Goal: Contribute content

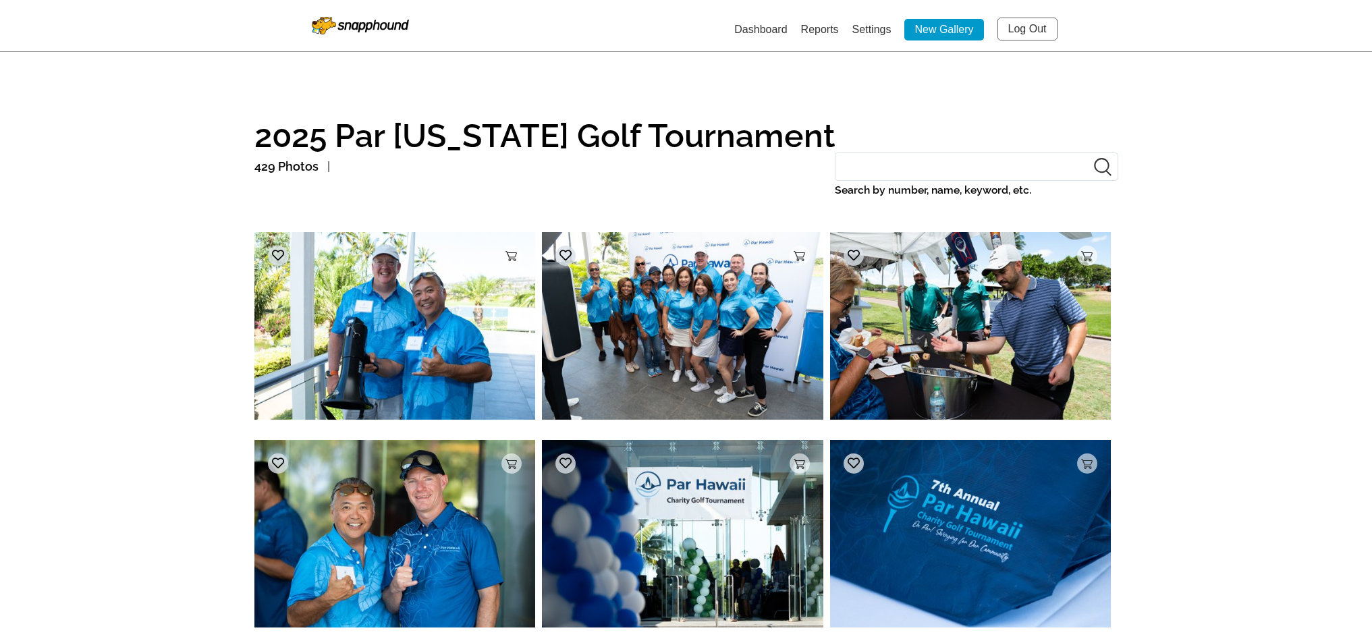
click at [763, 26] on link "Dashboard" at bounding box center [760, 29] width 53 height 11
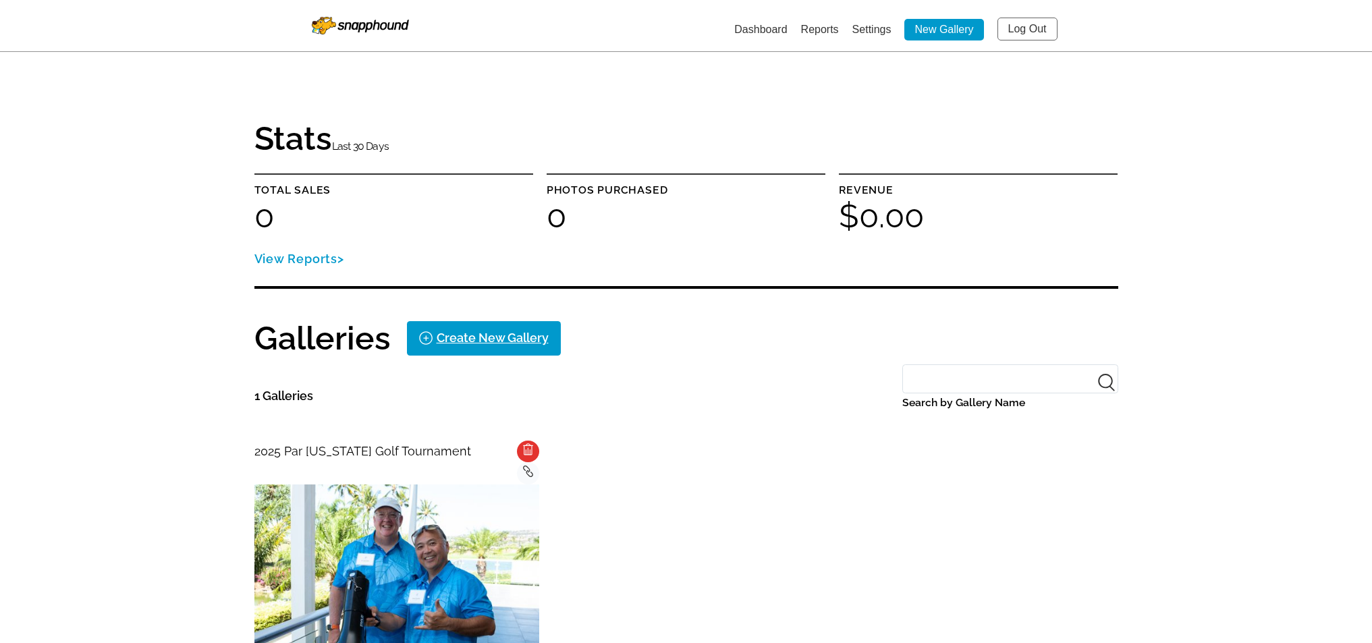
click at [439, 539] on img at bounding box center [396, 580] width 285 height 190
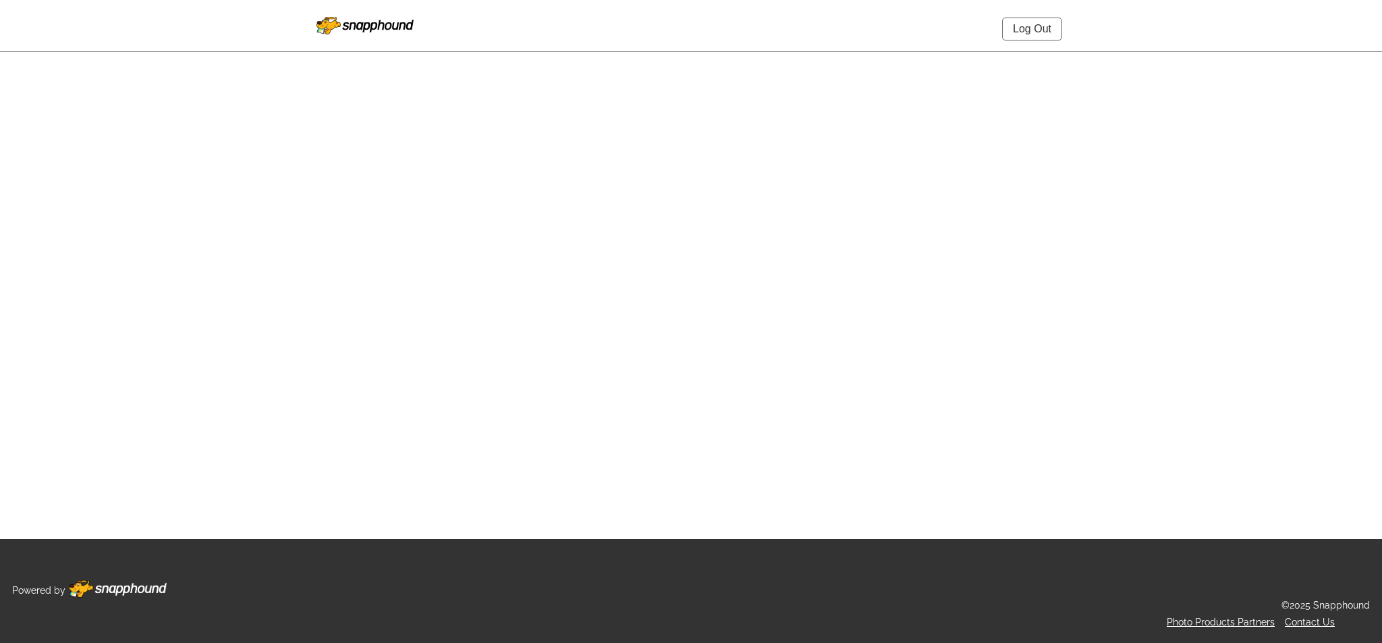
select select "onlyShowInGallery"
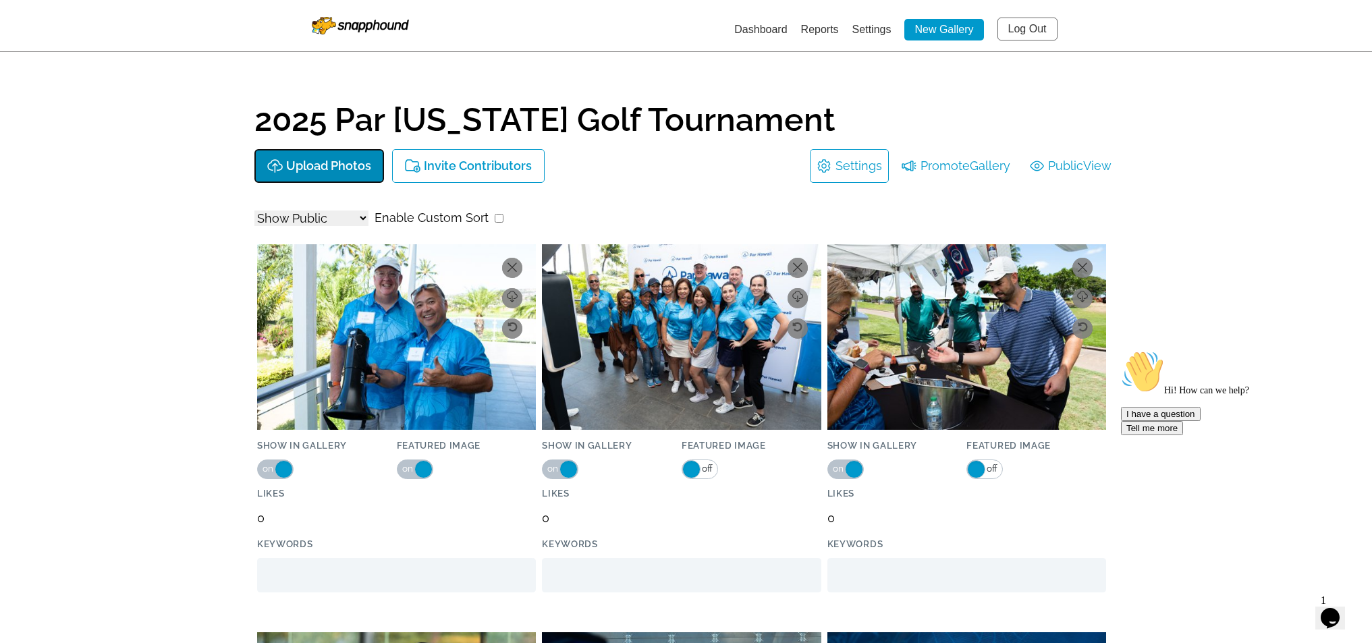
click at [330, 163] on p "Upload Photos" at bounding box center [328, 166] width 85 height 14
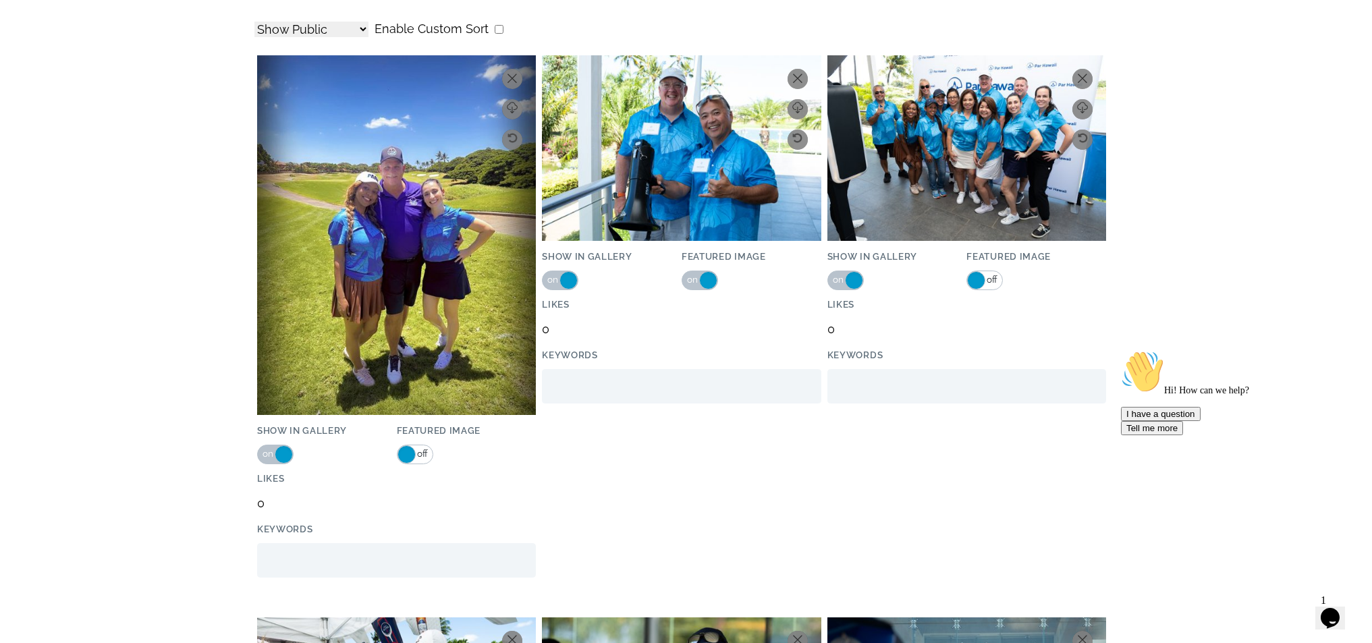
scroll to position [202, 0]
